Goal: Task Accomplishment & Management: Manage account settings

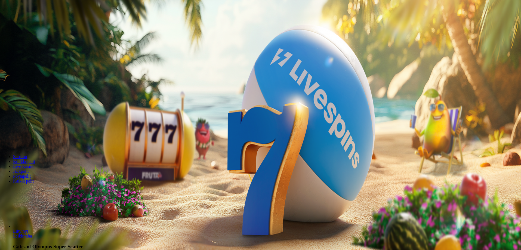
click at [35, 22] on span "Kirjaudu" at bounding box center [37, 20] width 13 height 4
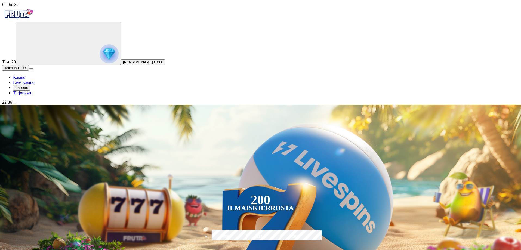
click at [24, 90] on span "Palkkiot" at bounding box center [21, 88] width 13 height 4
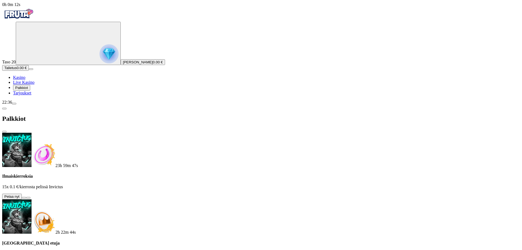
click at [26, 197] on button at bounding box center [24, 198] width 4 height 2
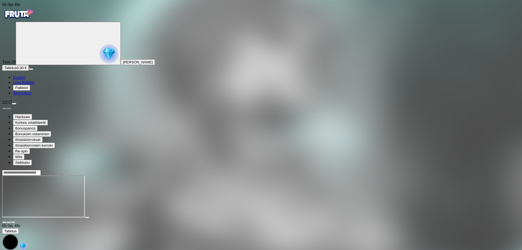
click at [13, 222] on span "fullscreen icon" at bounding box center [13, 222] width 0 height 0
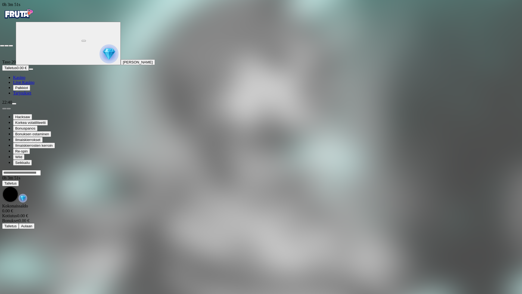
click at [2, 46] on span "close icon" at bounding box center [2, 46] width 0 height 0
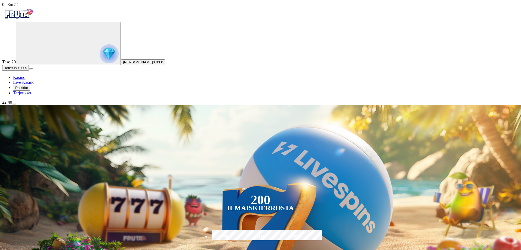
click at [14, 104] on span "menu icon" at bounding box center [14, 104] width 0 height 0
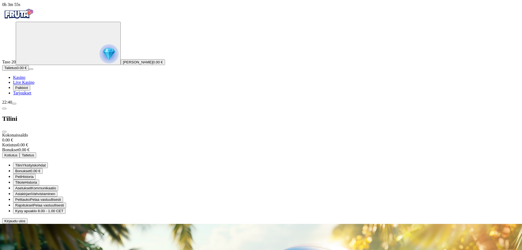
click at [25, 223] on span "Kirjaudu ulos" at bounding box center [14, 221] width 21 height 4
